Goal: Information Seeking & Learning: Learn about a topic

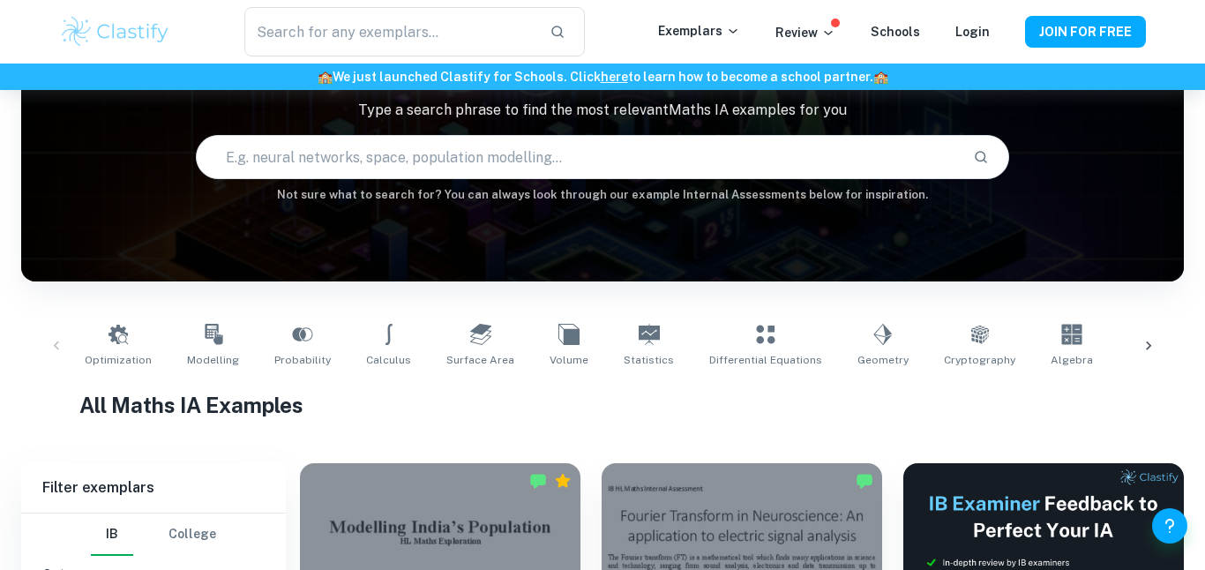
scroll to position [131, 0]
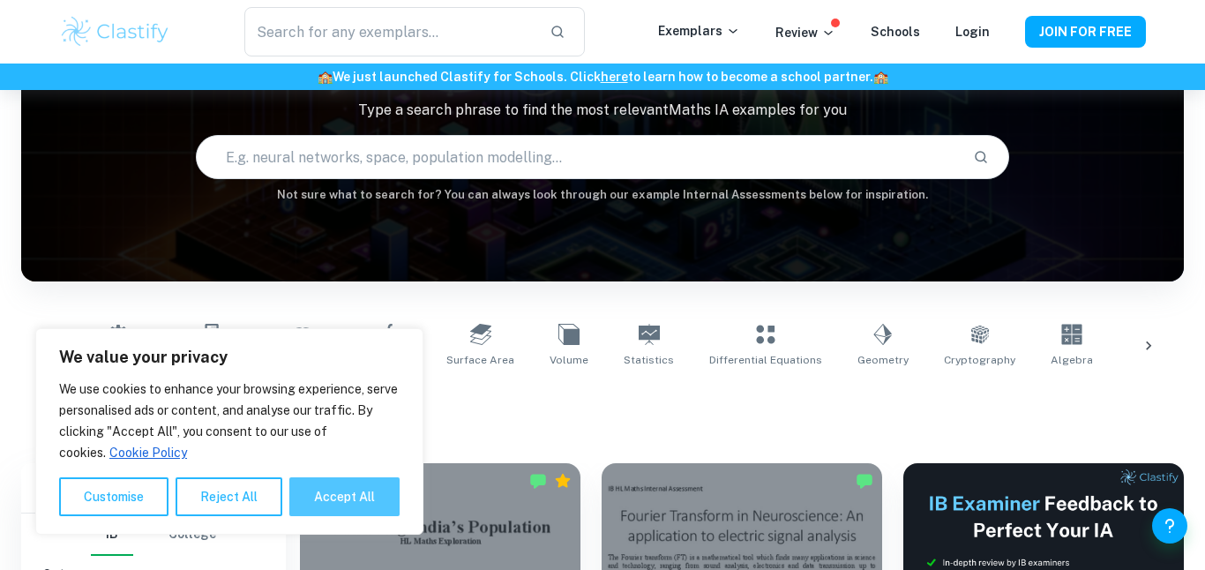
click at [347, 493] on button "Accept All" at bounding box center [344, 496] width 110 height 39
checkbox input "true"
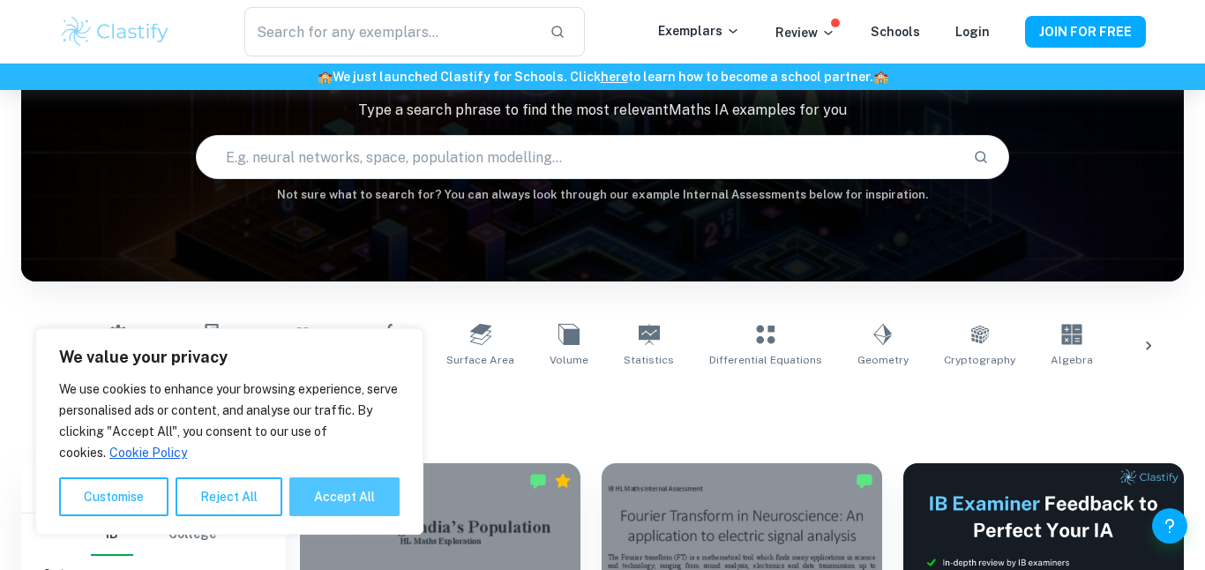
checkbox input "true"
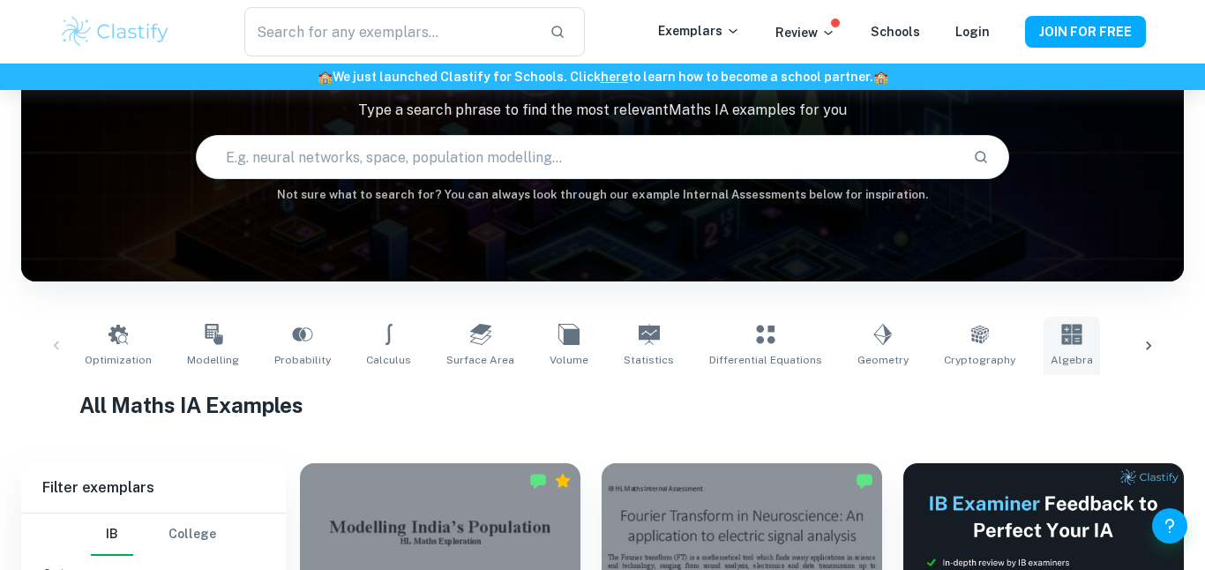
click at [1061, 341] on icon at bounding box center [1071, 334] width 21 height 21
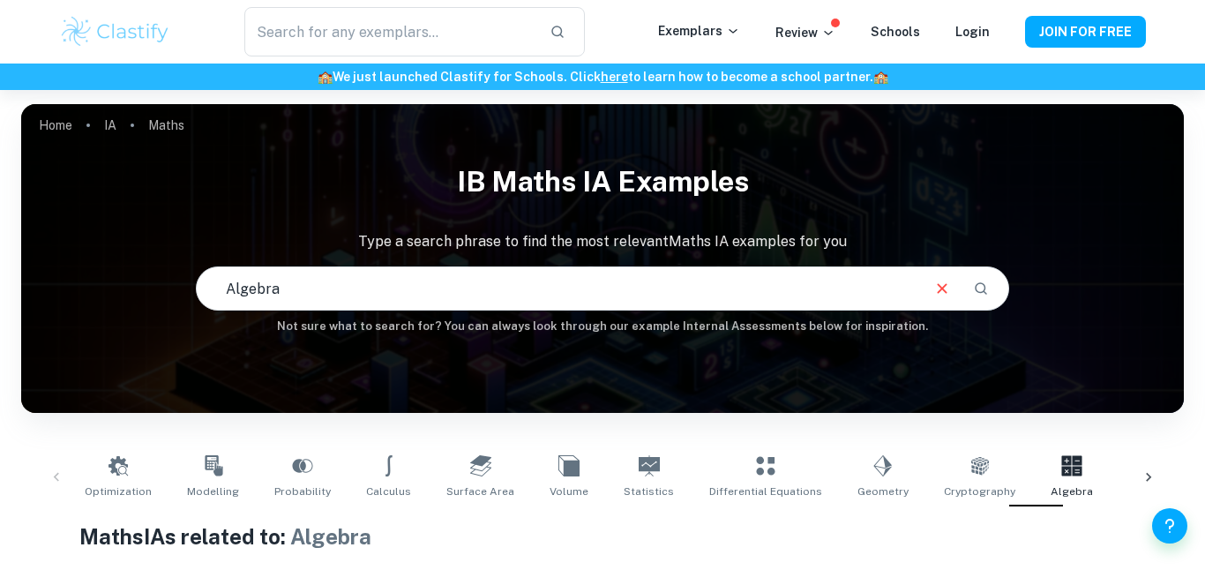
click at [493, 283] on input "Algebra" at bounding box center [558, 288] width 723 height 49
click at [976, 291] on icon "Search" at bounding box center [981, 289] width 16 height 16
click at [674, 303] on input "Algebra" at bounding box center [558, 288] width 723 height 49
type input "Algebra"
